Goal: Complete application form

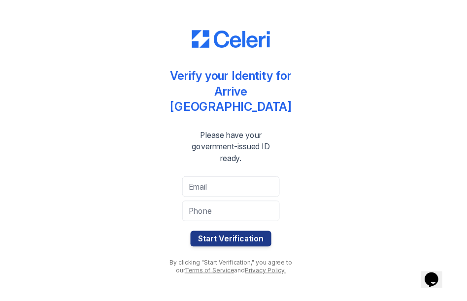
scroll to position [12, 0]
click at [218, 185] on input "email" at bounding box center [233, 188] width 99 height 21
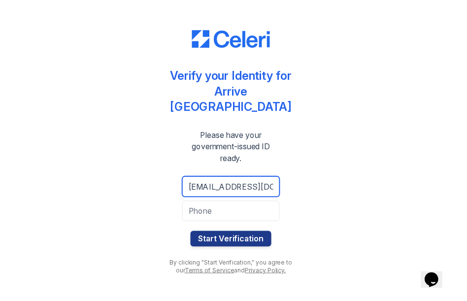
type input "pamelapeterson707@gmail.com"
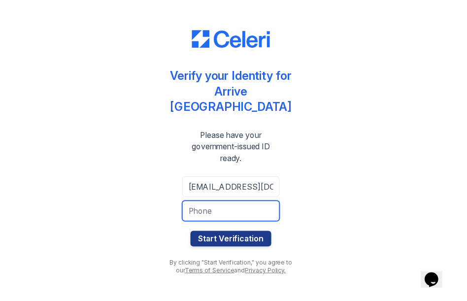
click at [249, 206] on input "tel" at bounding box center [233, 213] width 99 height 21
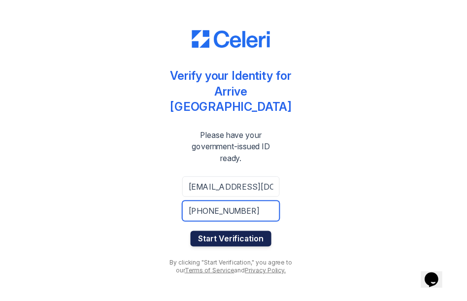
type input "707-305-3104"
click at [235, 238] on button "Start Verification" at bounding box center [234, 242] width 82 height 16
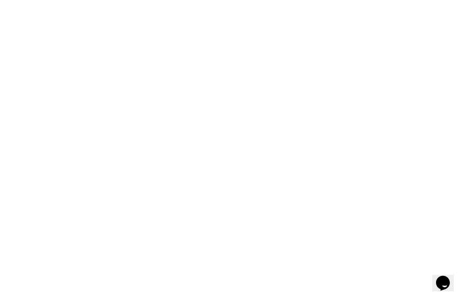
click at [446, 275] on icon "Chat widget" at bounding box center [443, 282] width 14 height 15
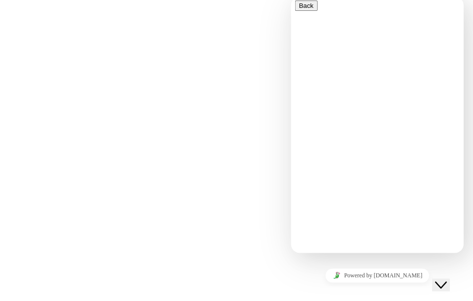
type input "[PERSON_NAME]"
type input "[EMAIL_ADDRESS][DOMAIN_NAME]"
type textarea "I am completing the first steps to finalize my application to your apartment co…"
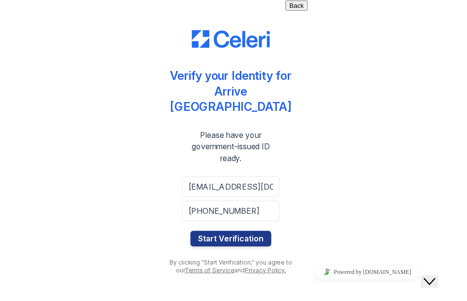
scroll to position [12, 0]
